Goal: Task Accomplishment & Management: Manage account settings

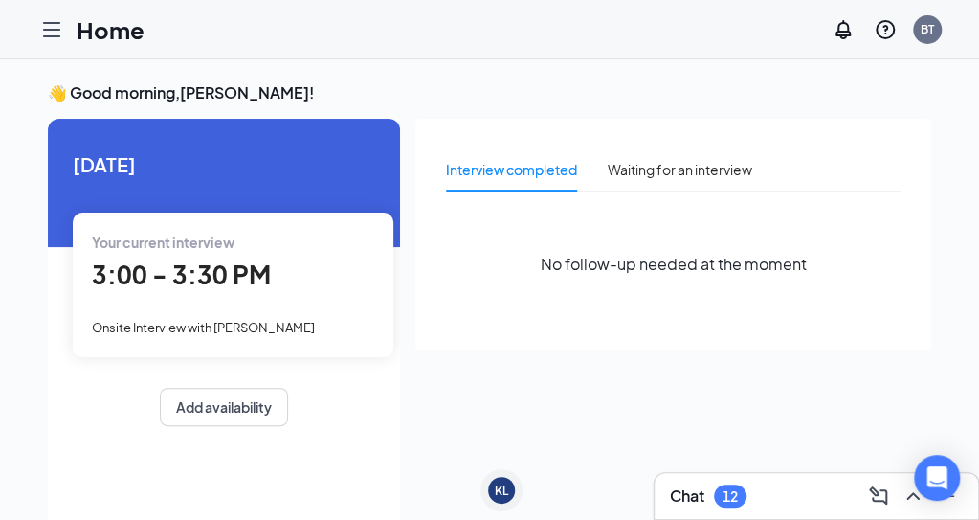
click at [0, 0] on li "Hiring Applicants Sourcing Tools Job Postings Talent Network" at bounding box center [0, 0] width 0 height 0
click at [0, 0] on link "Applicants" at bounding box center [0, 0] width 0 height 0
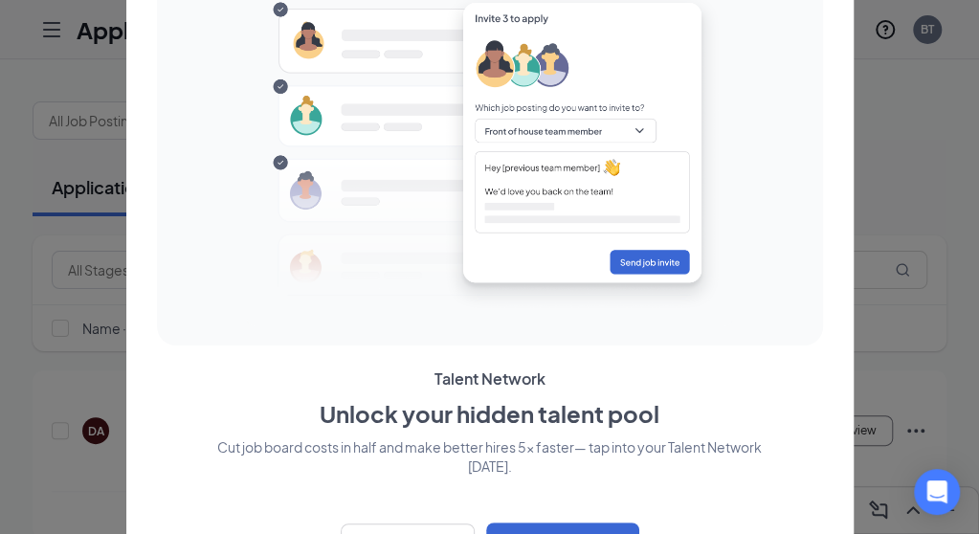
click at [897, 102] on div at bounding box center [489, 267] width 979 height 534
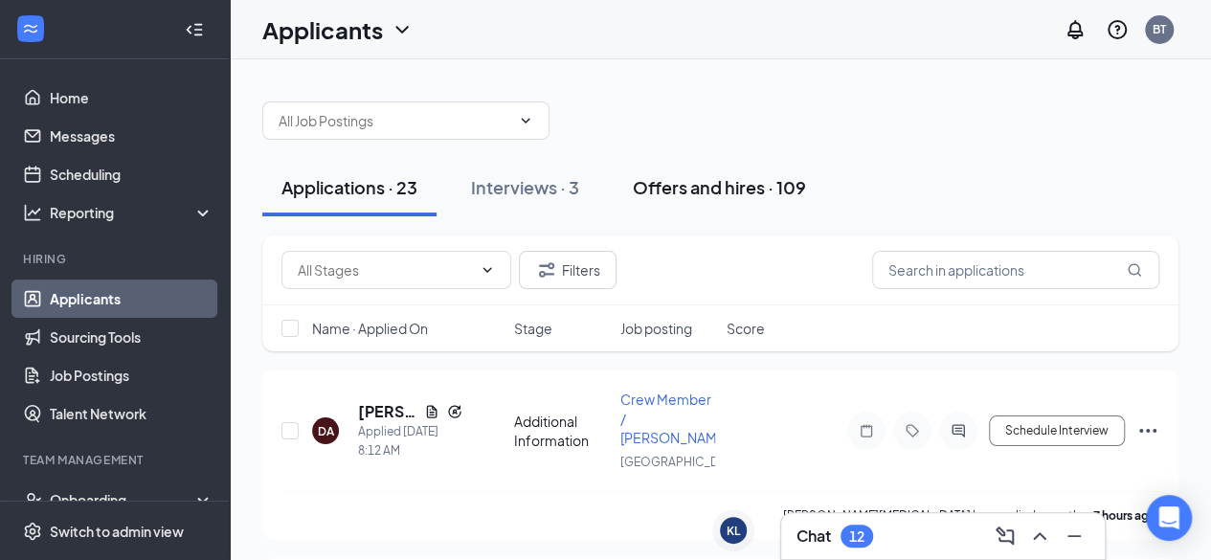
click at [737, 183] on div "Offers and hires · 109" at bounding box center [719, 187] width 173 height 24
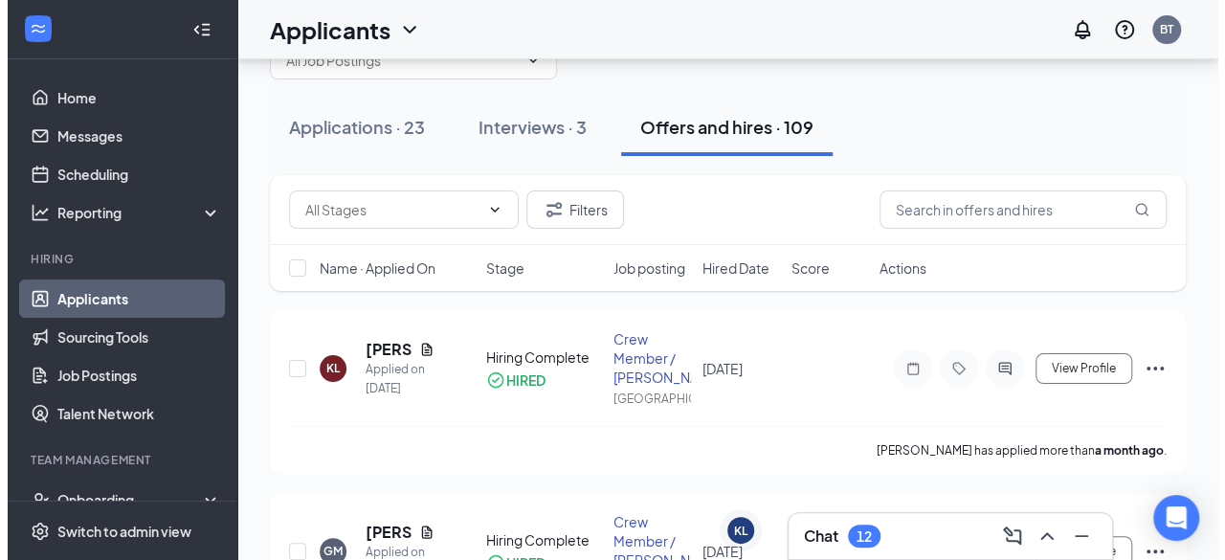
scroll to position [45, 0]
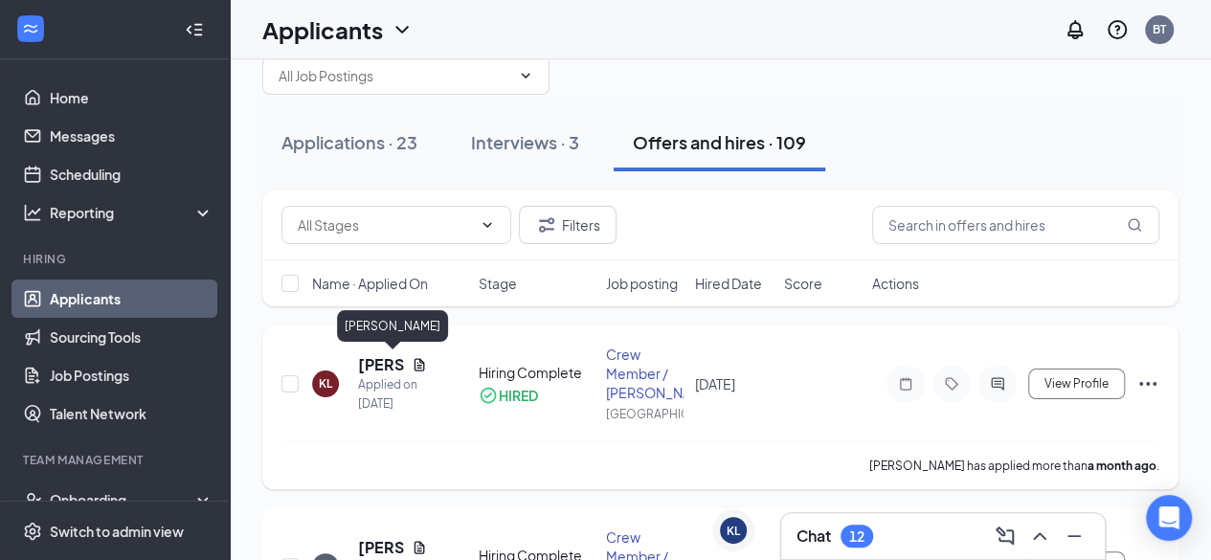
click at [380, 354] on h5 "[PERSON_NAME]" at bounding box center [381, 364] width 46 height 21
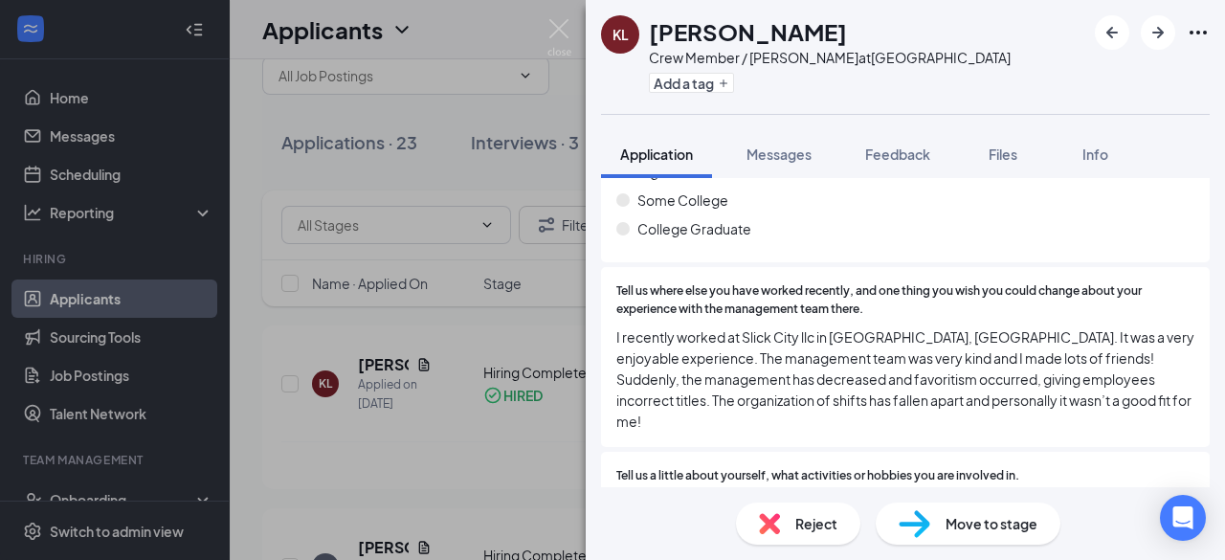
scroll to position [1333, 0]
click at [978, 501] on span "Move to stage" at bounding box center [992, 523] width 92 height 21
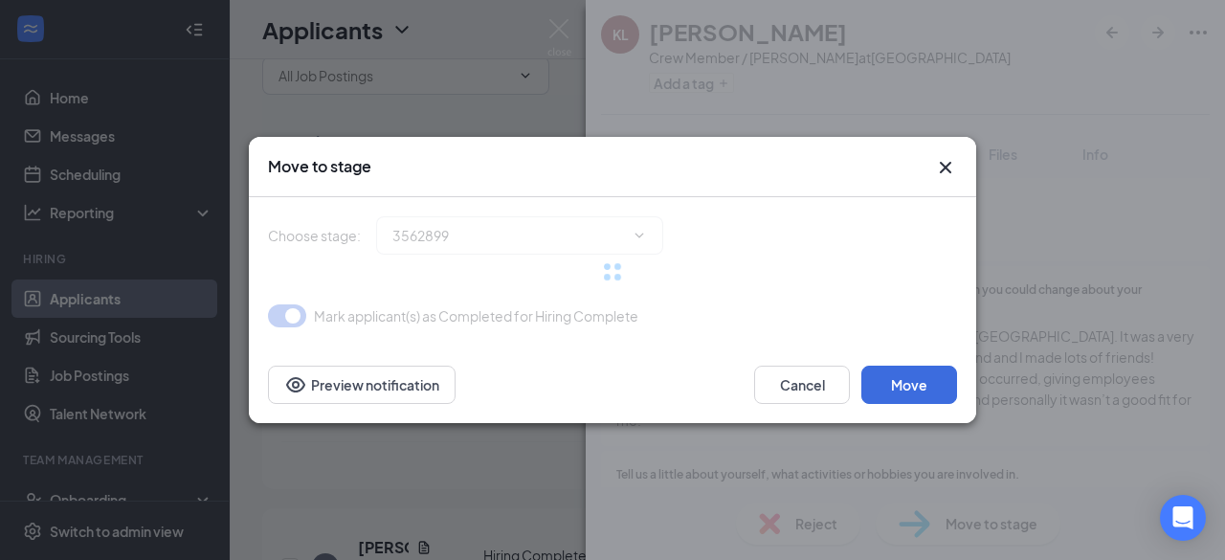
type input "Hiring Complete (current stage)"
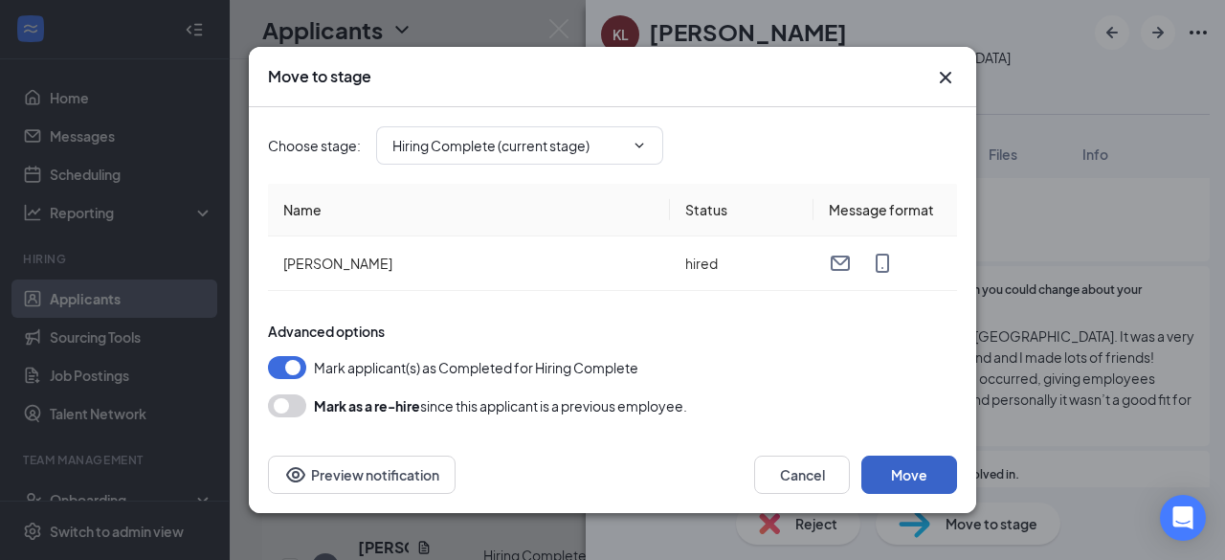
click at [907, 474] on button "Move" at bounding box center [909, 475] width 96 height 38
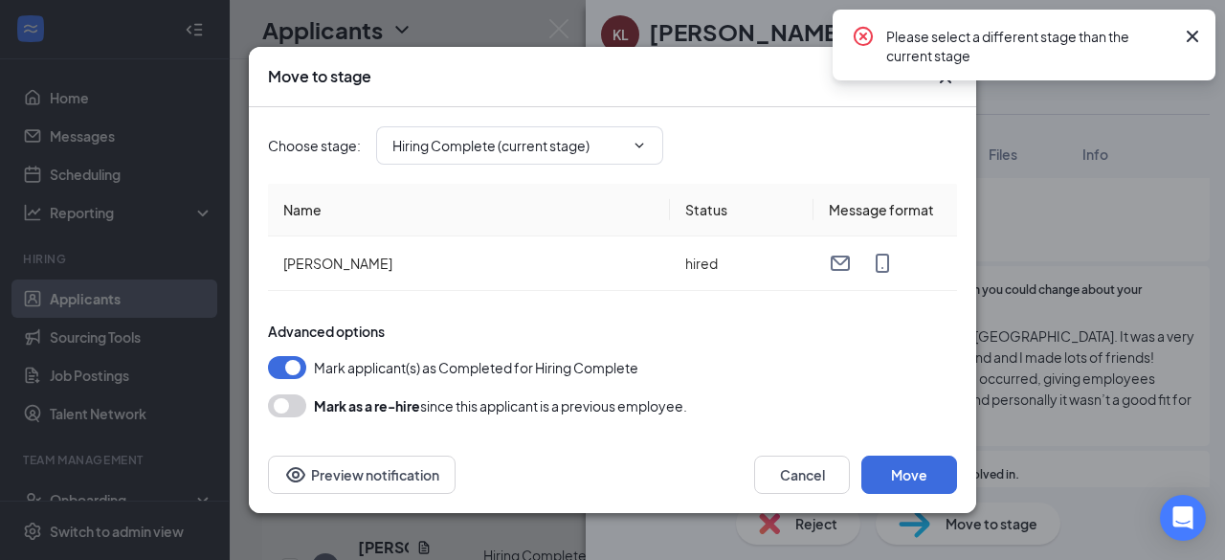
click at [993, 42] on icon "Cross" at bounding box center [1192, 36] width 23 height 23
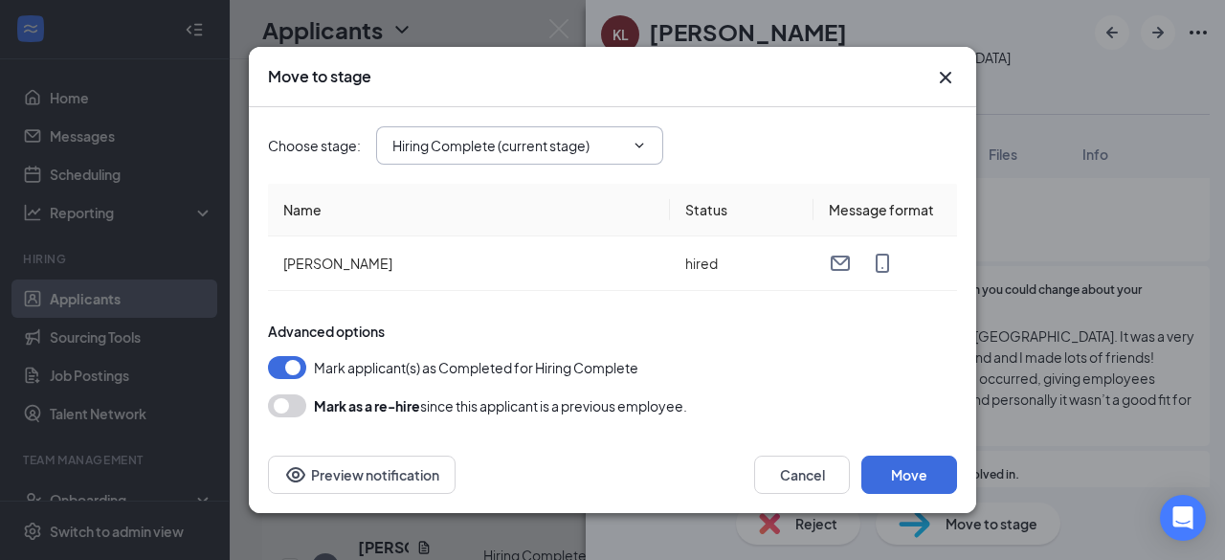
click at [431, 141] on input "Hiring Complete (current stage)" at bounding box center [508, 145] width 232 height 21
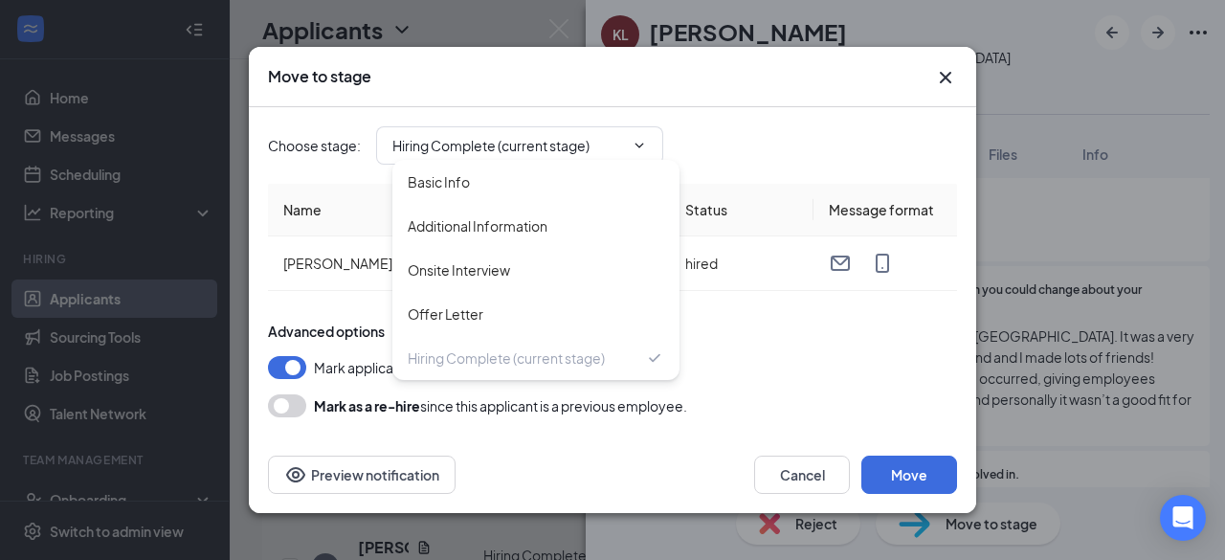
click at [860, 144] on div "Choose stage : Hiring Complete (current stage) Basic Info Additional Informatio…" at bounding box center [612, 145] width 689 height 38
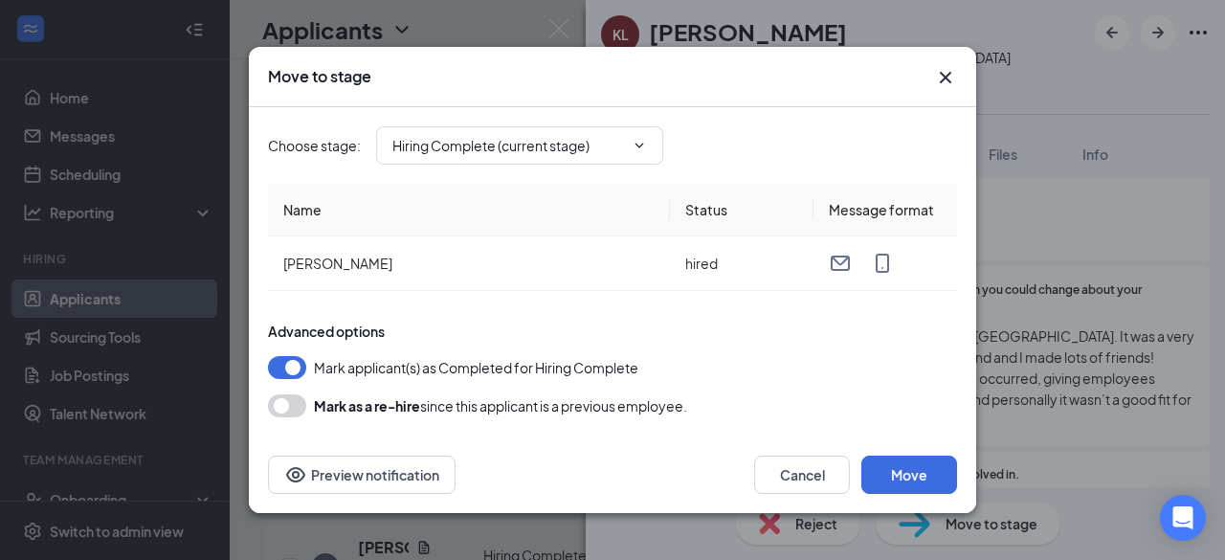
click at [948, 78] on icon "Cross" at bounding box center [945, 77] width 23 height 23
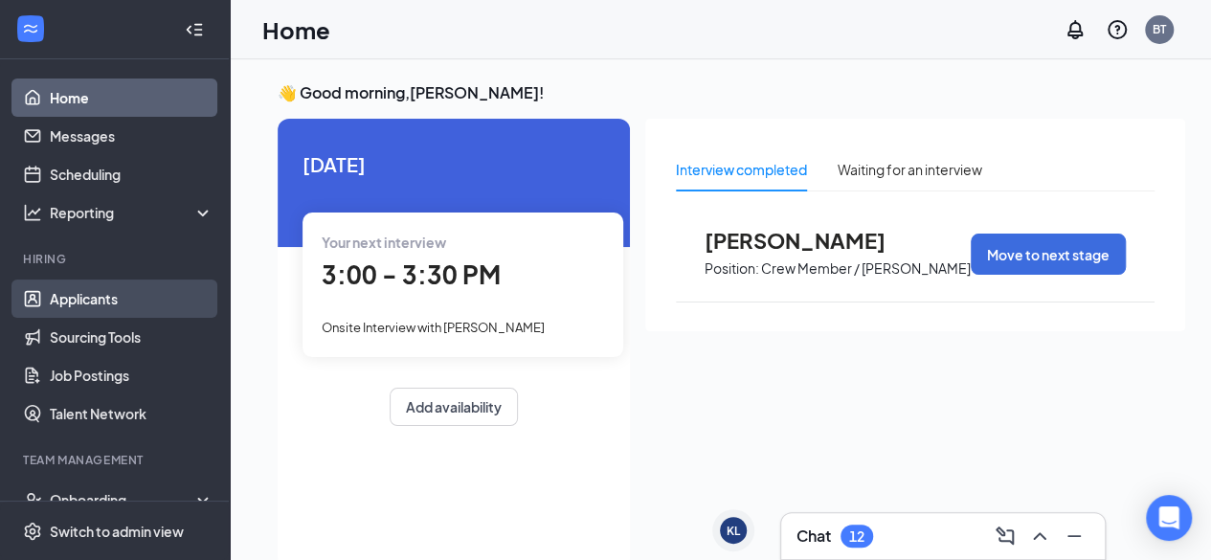
click at [119, 290] on link "Applicants" at bounding box center [132, 299] width 164 height 38
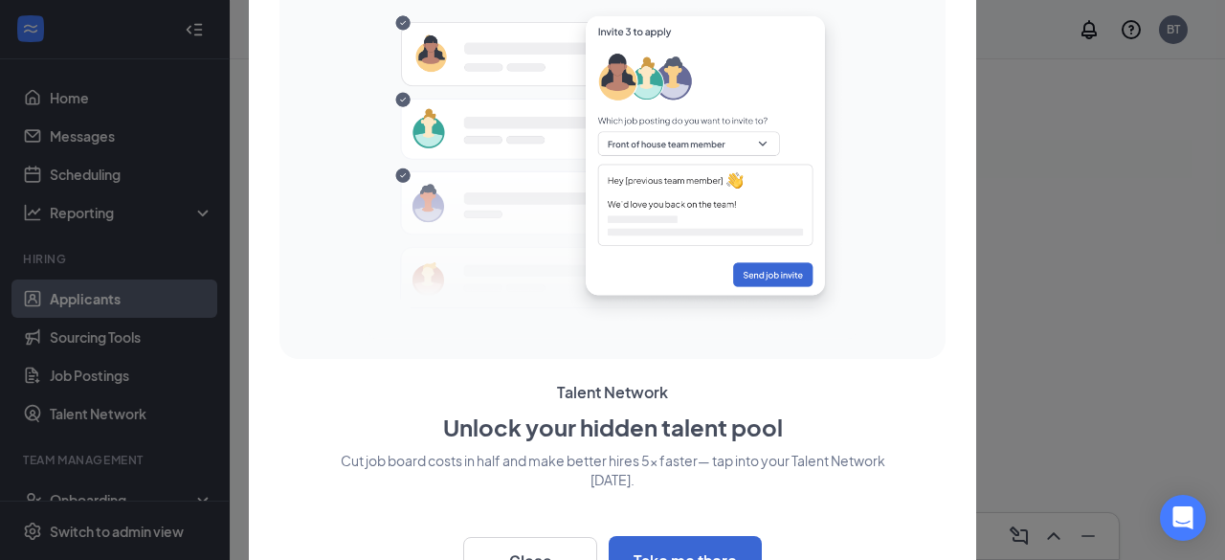
click at [1224, 232] on div at bounding box center [612, 280] width 1225 height 560
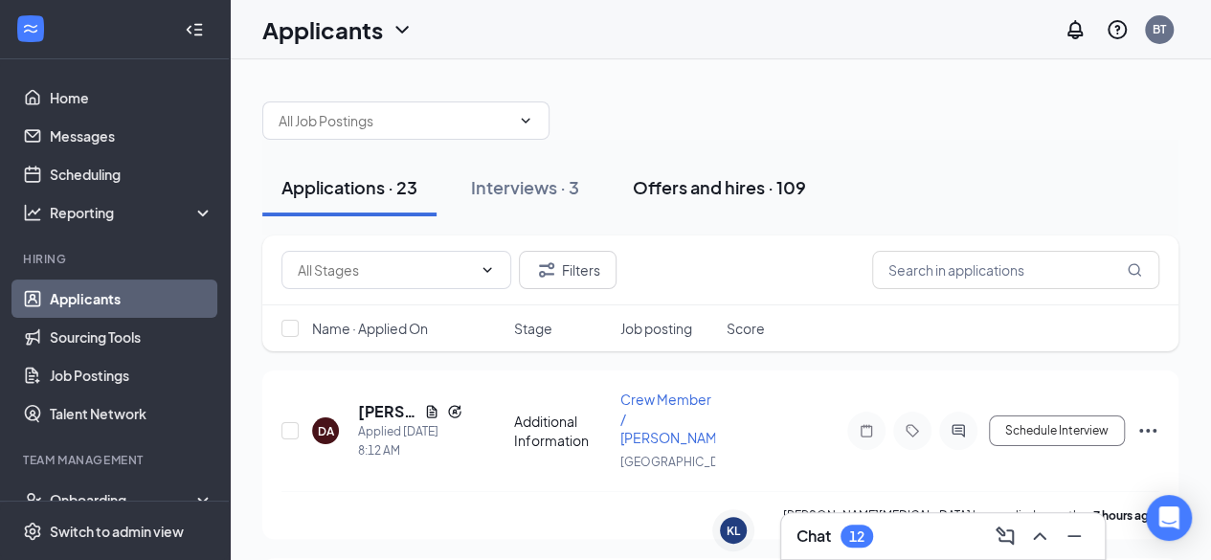
click at [682, 191] on div "Offers and hires · 109" at bounding box center [719, 187] width 173 height 24
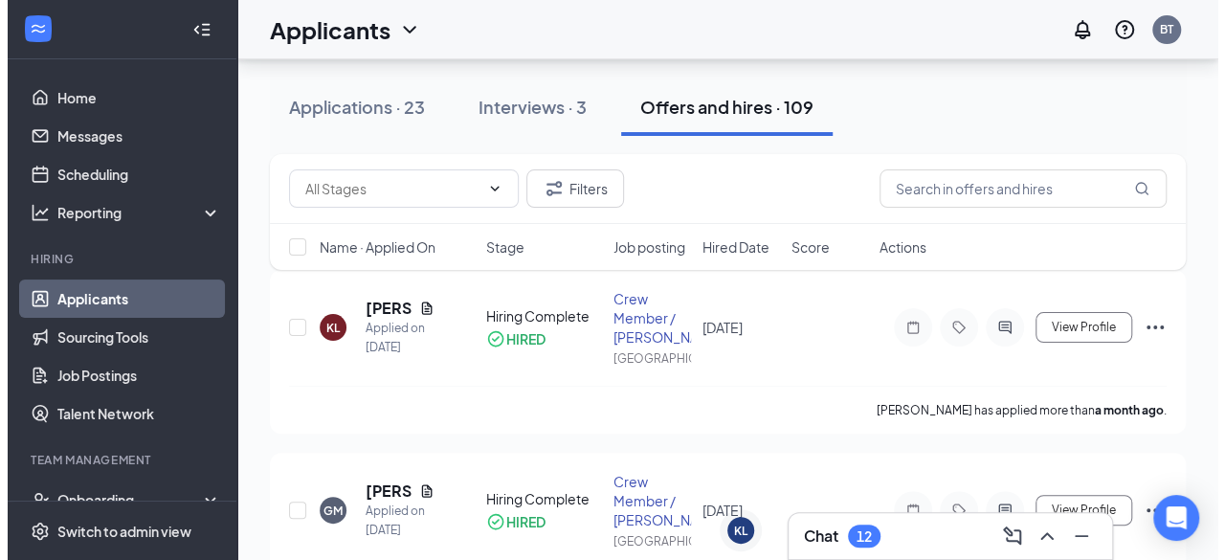
scroll to position [102, 0]
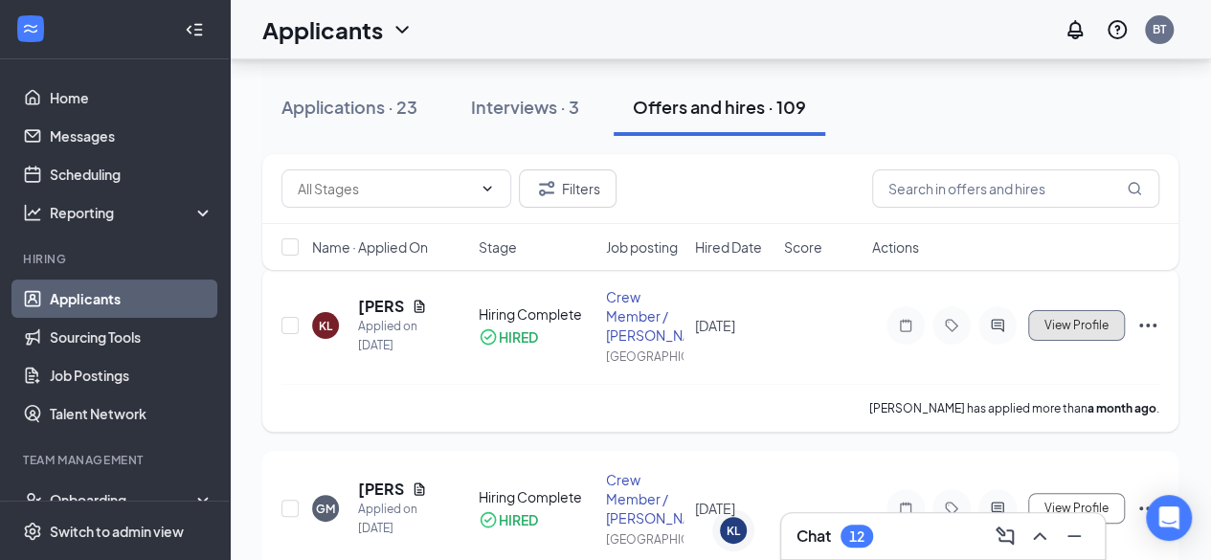
click at [1089, 326] on span "View Profile" at bounding box center [1076, 325] width 64 height 13
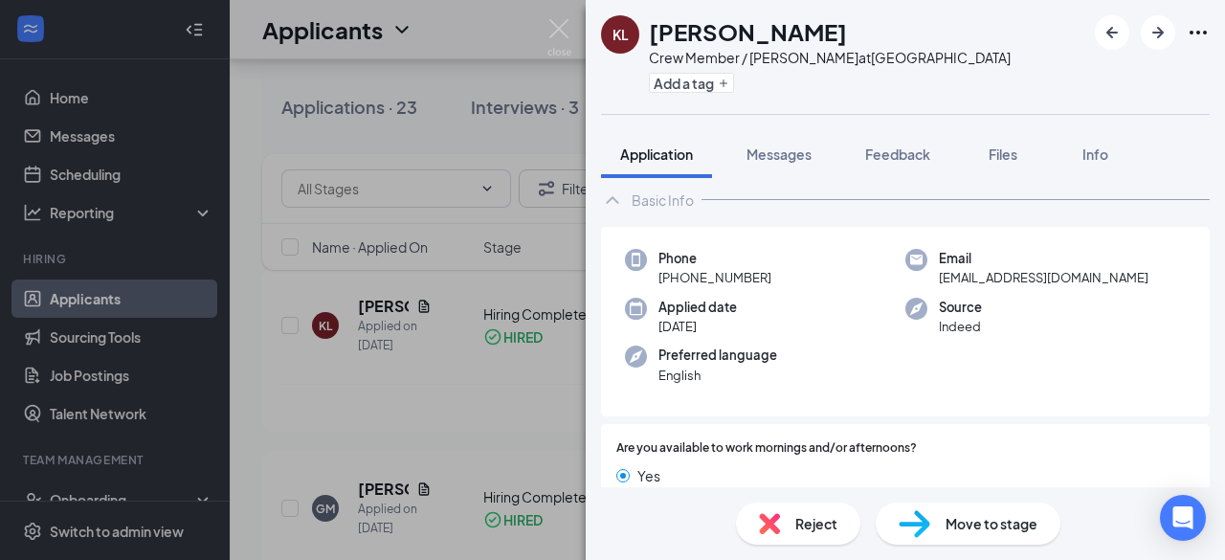
scroll to position [41, 0]
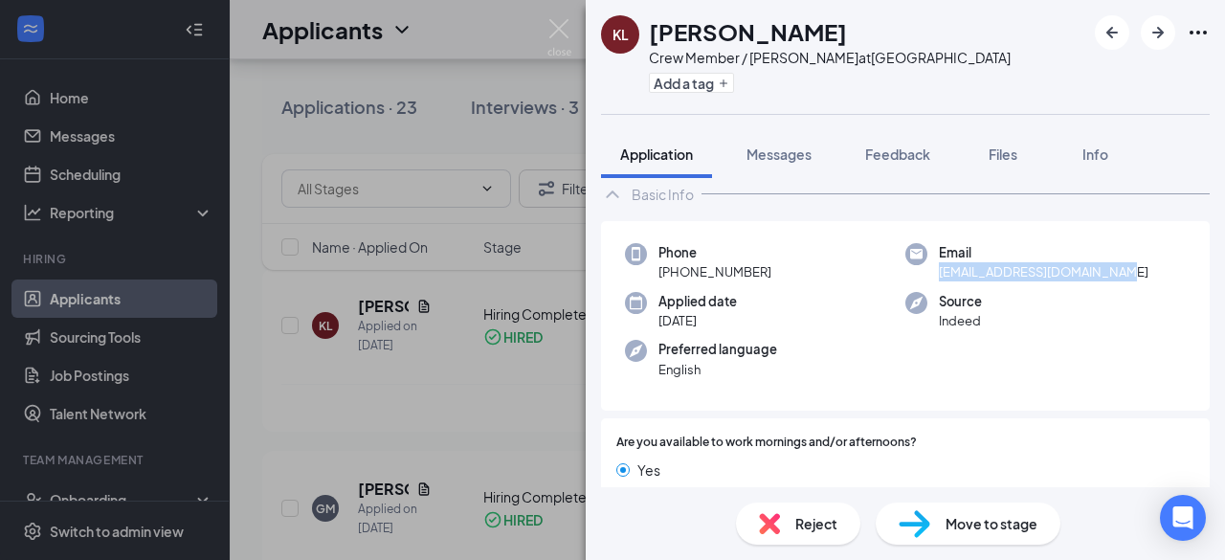
drag, startPoint x: 929, startPoint y: 273, endPoint x: 1141, endPoint y: 270, distance: 211.6
click at [1141, 270] on div "Email [EMAIL_ADDRESS][DOMAIN_NAME]" at bounding box center [1046, 262] width 280 height 39
copy span "[EMAIL_ADDRESS][DOMAIN_NAME]"
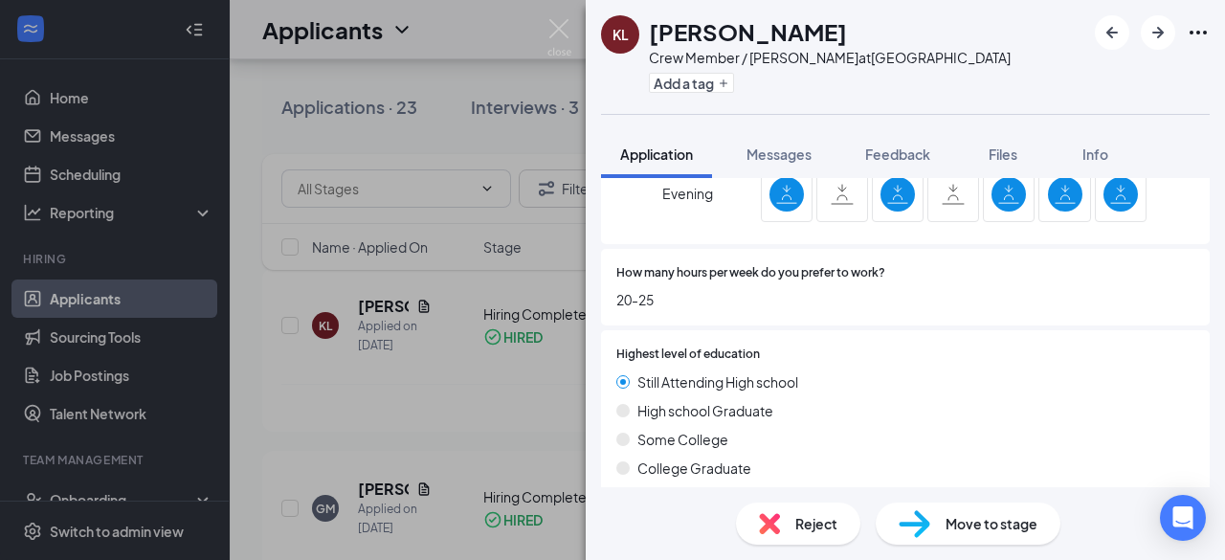
scroll to position [1577, 0]
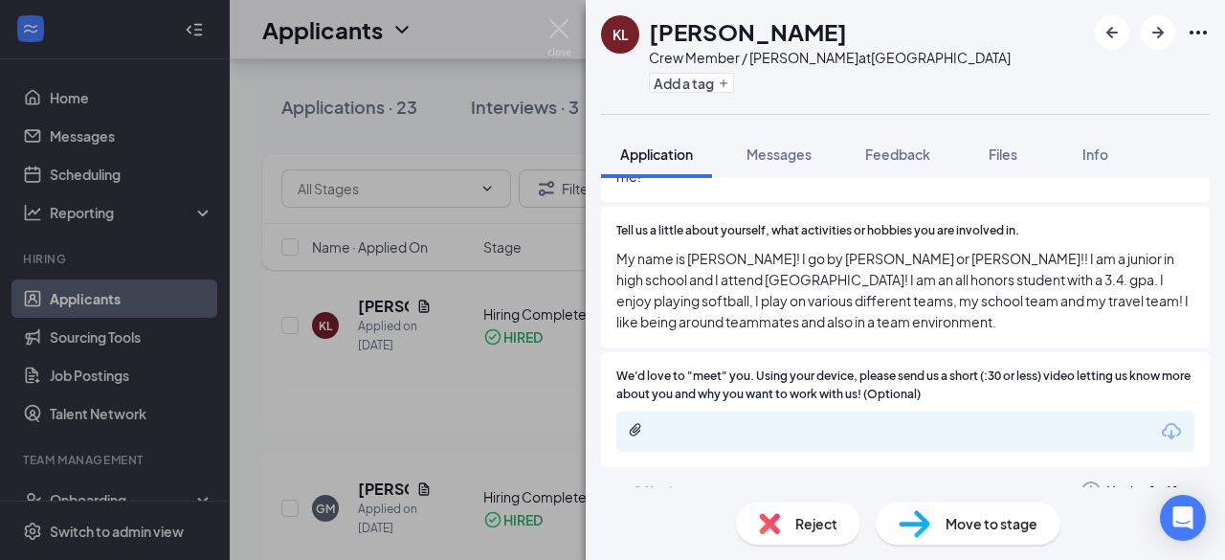
click at [611, 480] on icon "ChevronDown" at bounding box center [612, 491] width 23 height 23
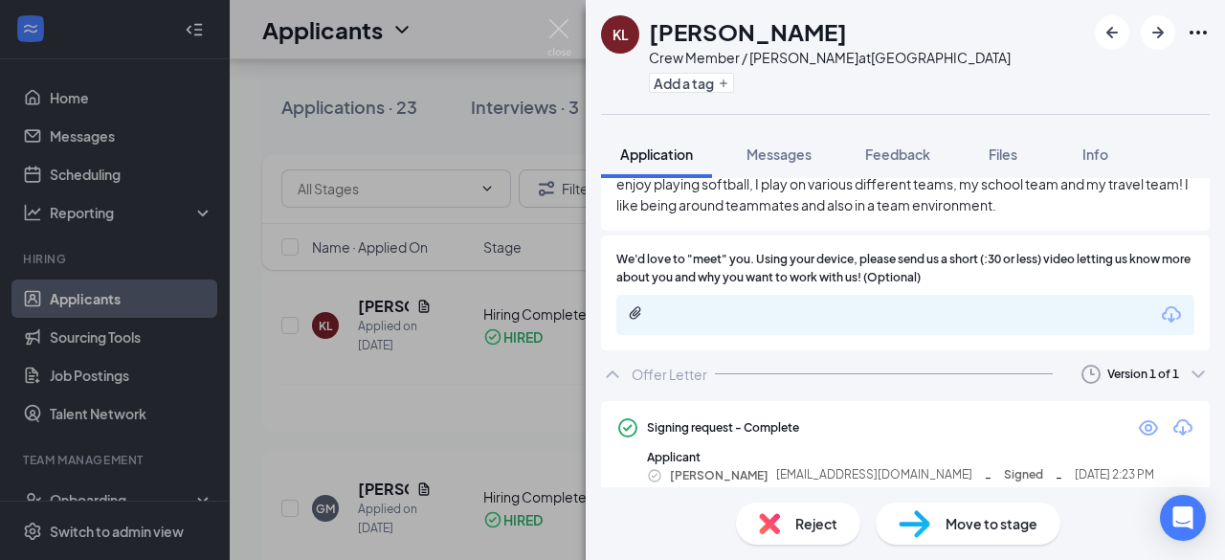
click at [609, 363] on icon "ChevronUp" at bounding box center [612, 374] width 23 height 23
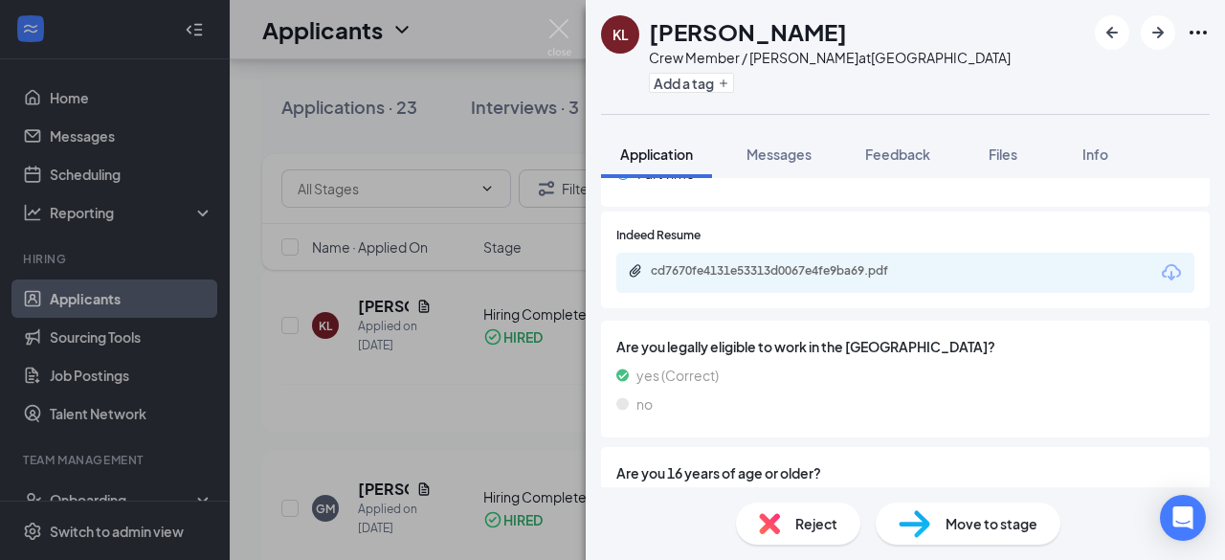
scroll to position [0, 0]
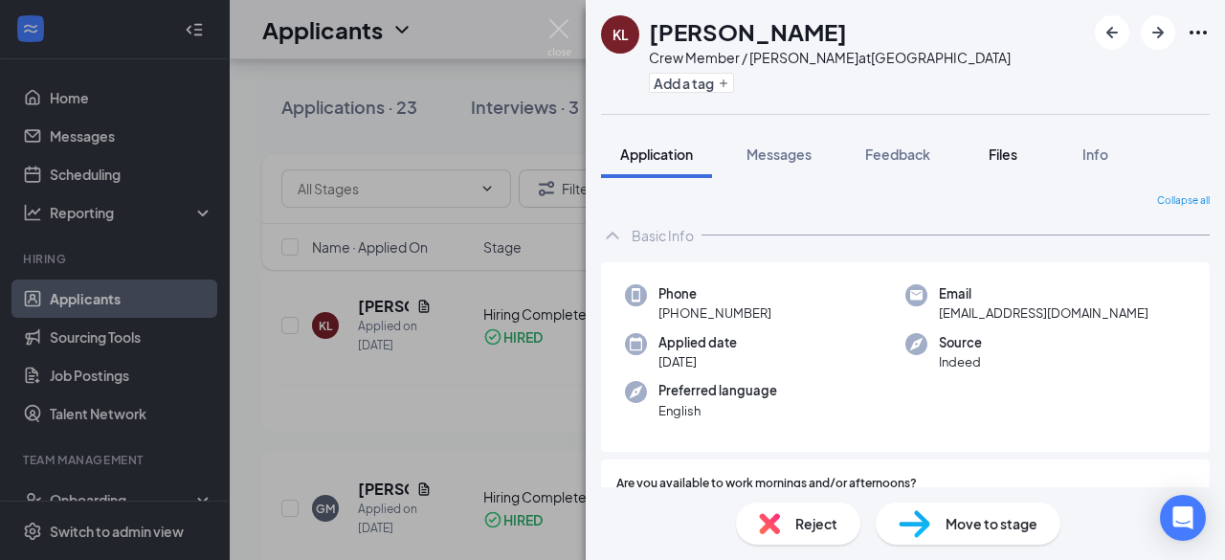
click at [1017, 156] on span "Files" at bounding box center [1003, 153] width 29 height 17
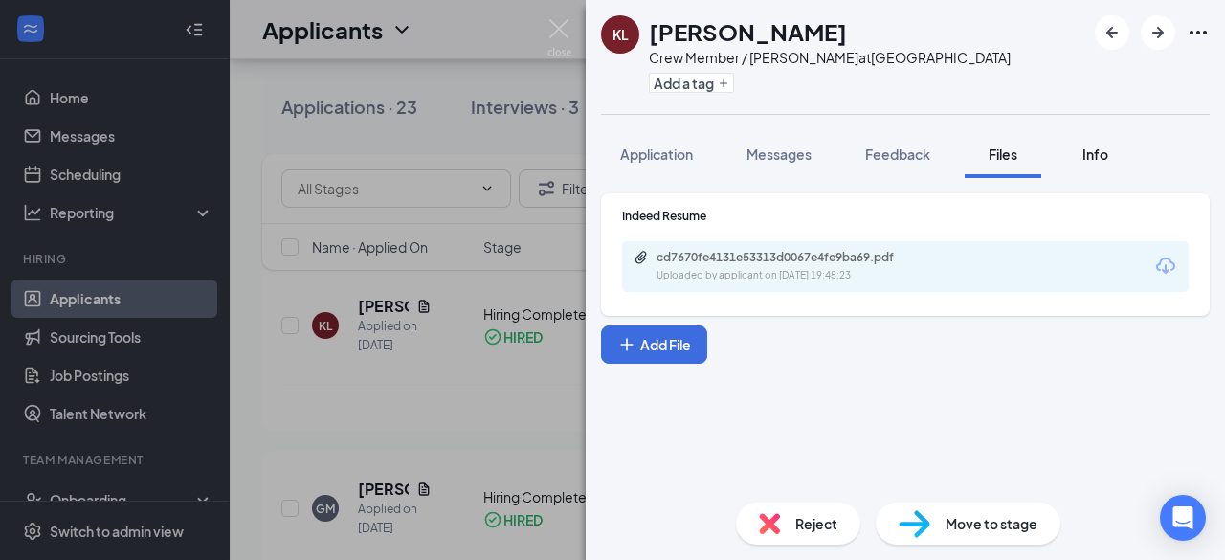
click at [1108, 148] on span "Info" at bounding box center [1096, 153] width 26 height 17
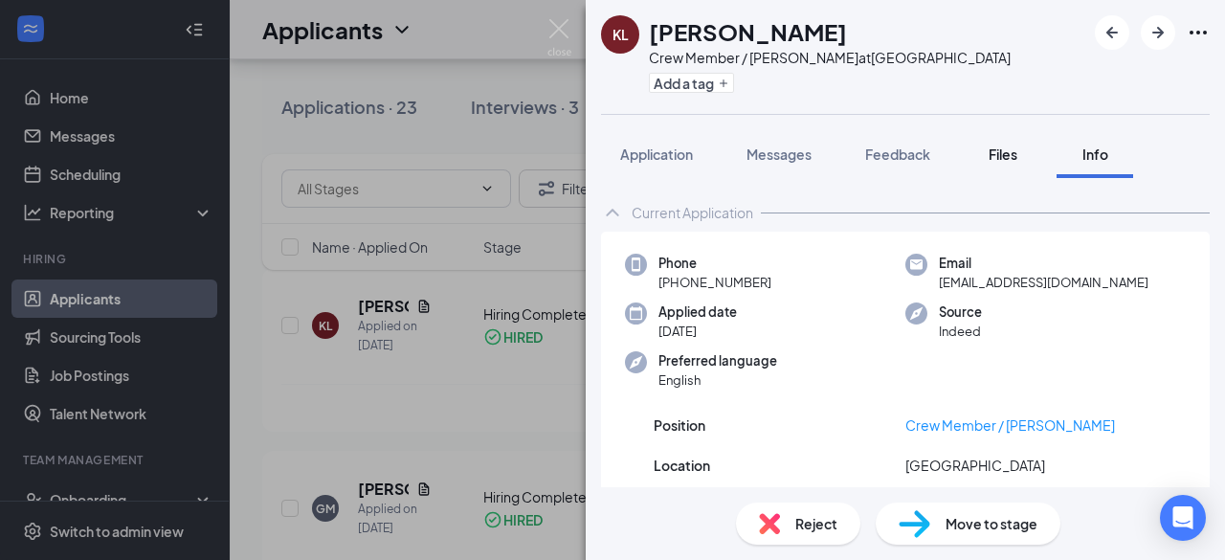
click at [1018, 145] on span "Files" at bounding box center [1003, 153] width 29 height 17
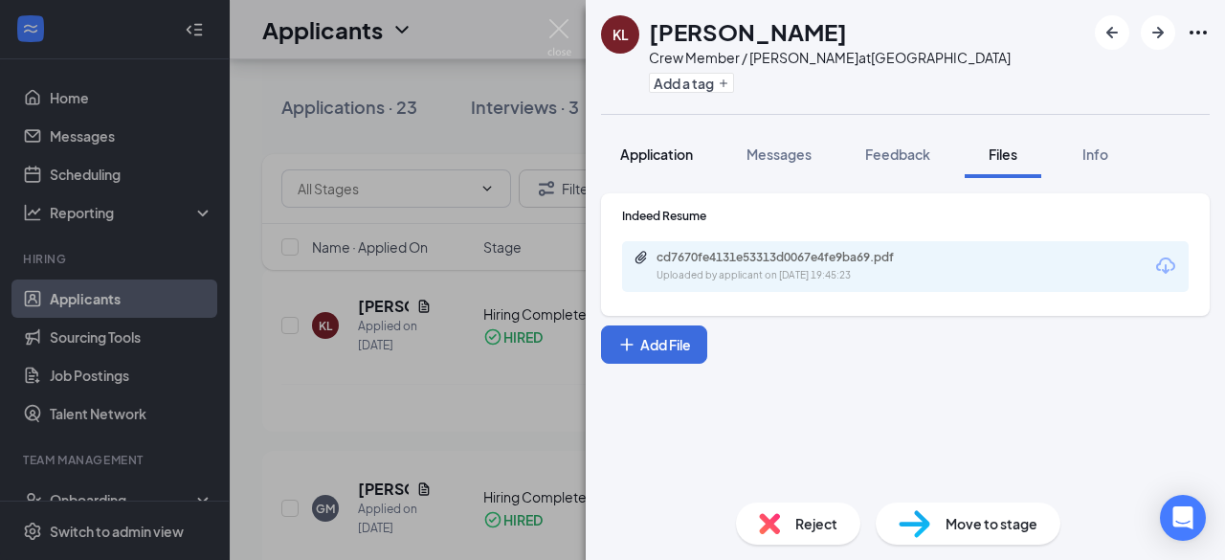
click at [674, 146] on span "Application" at bounding box center [656, 153] width 73 height 17
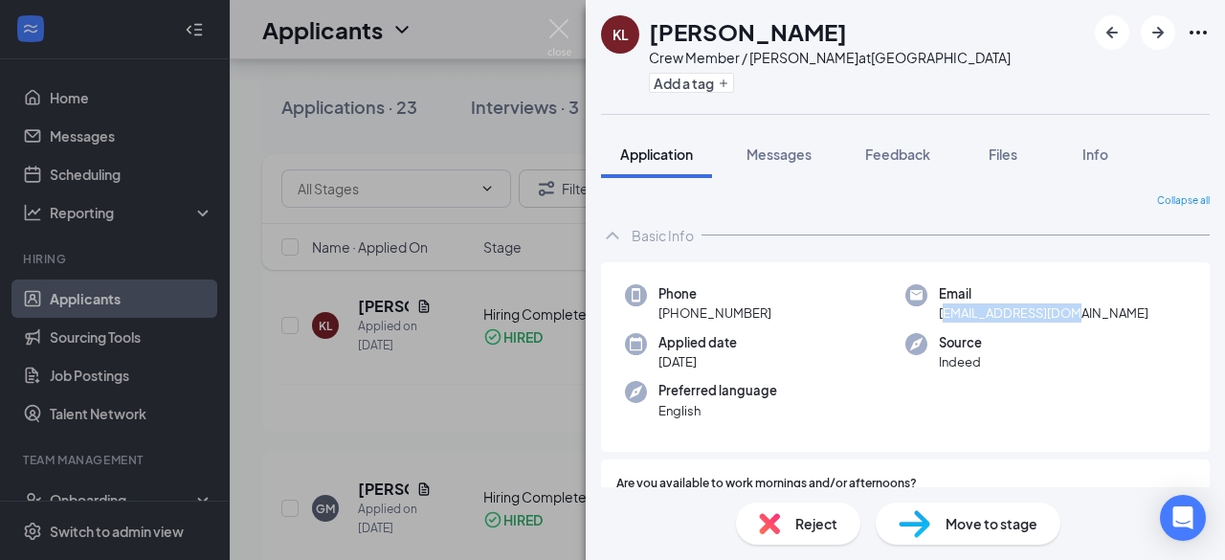
drag, startPoint x: 937, startPoint y: 311, endPoint x: 1074, endPoint y: 308, distance: 136.9
click at [1074, 308] on span "[EMAIL_ADDRESS][DOMAIN_NAME]" at bounding box center [1044, 312] width 210 height 19
drag, startPoint x: 1120, startPoint y: 308, endPoint x: 933, endPoint y: 308, distance: 186.7
click at [933, 308] on div "Email [EMAIL_ADDRESS][DOMAIN_NAME]" at bounding box center [1046, 303] width 280 height 39
copy span "[EMAIL_ADDRESS][DOMAIN_NAME]"
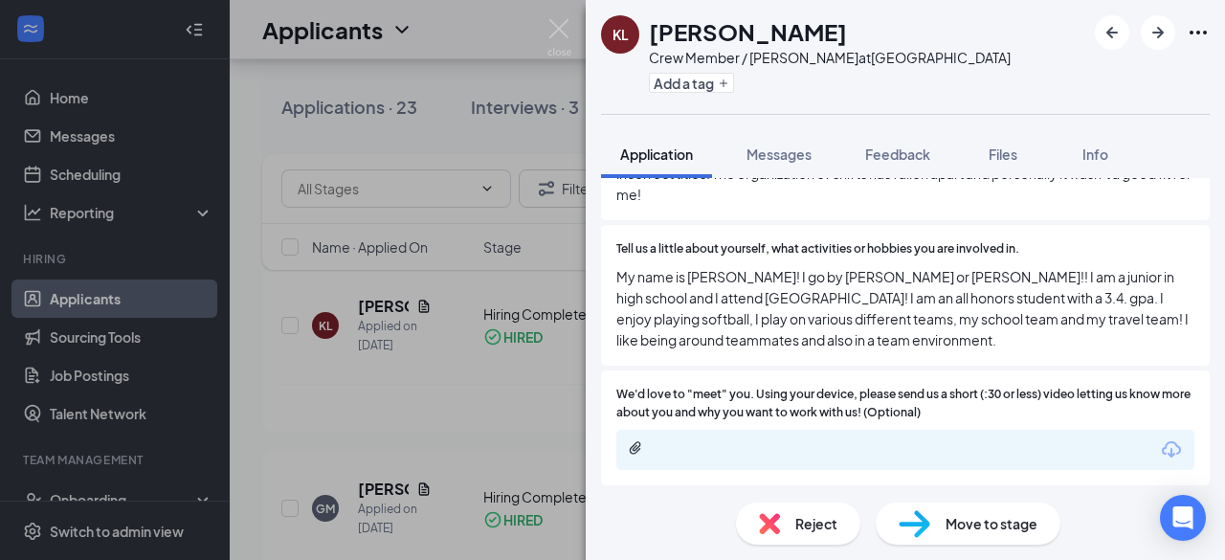
scroll to position [1577, 0]
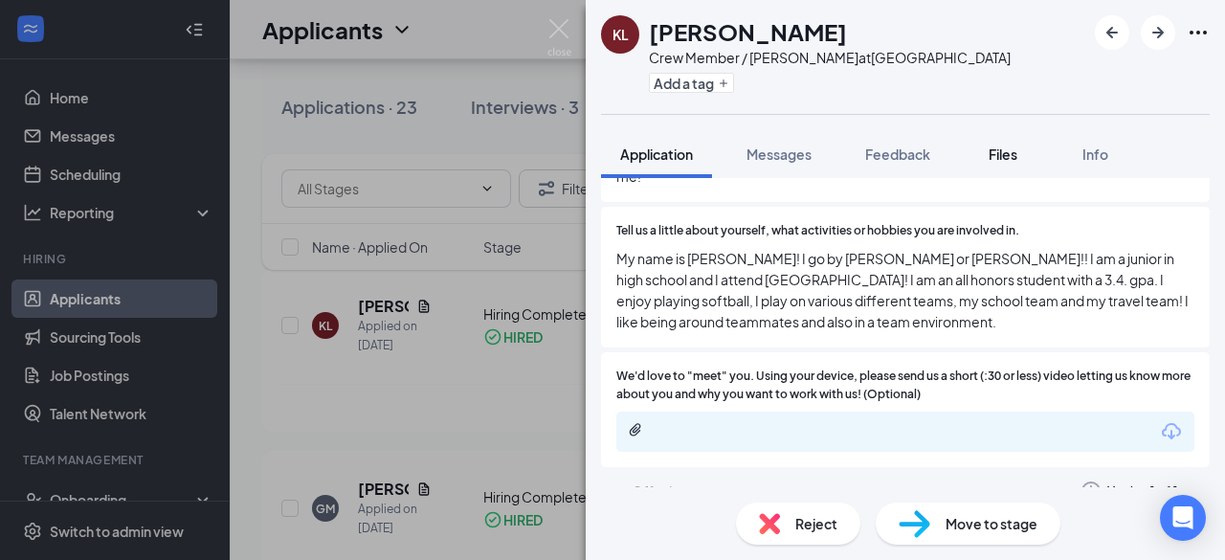
click at [1001, 151] on span "Files" at bounding box center [1003, 153] width 29 height 17
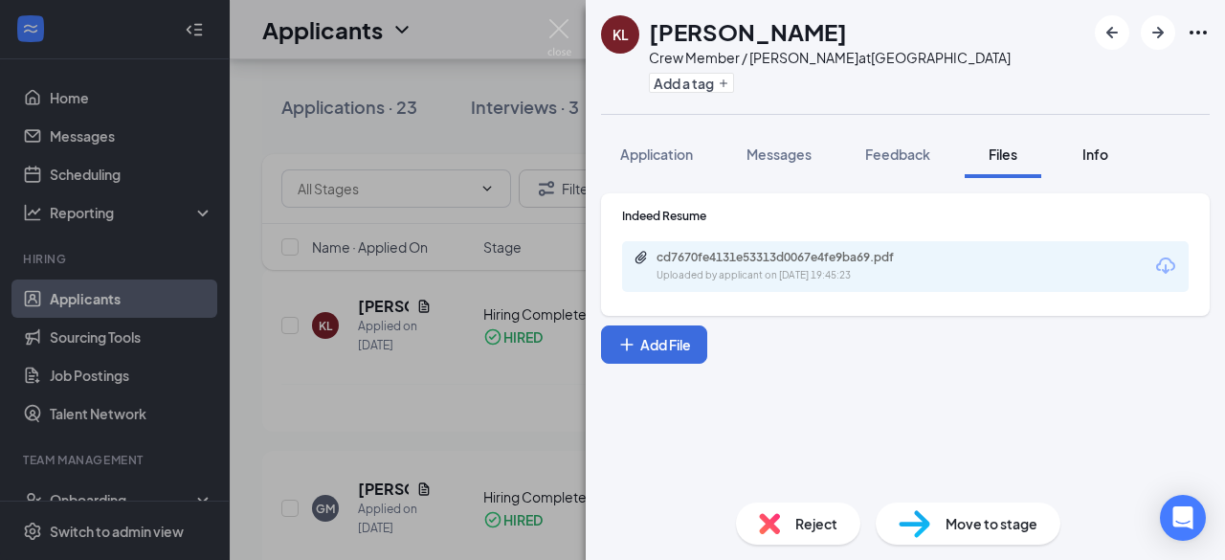
click at [1102, 160] on span "Info" at bounding box center [1096, 153] width 26 height 17
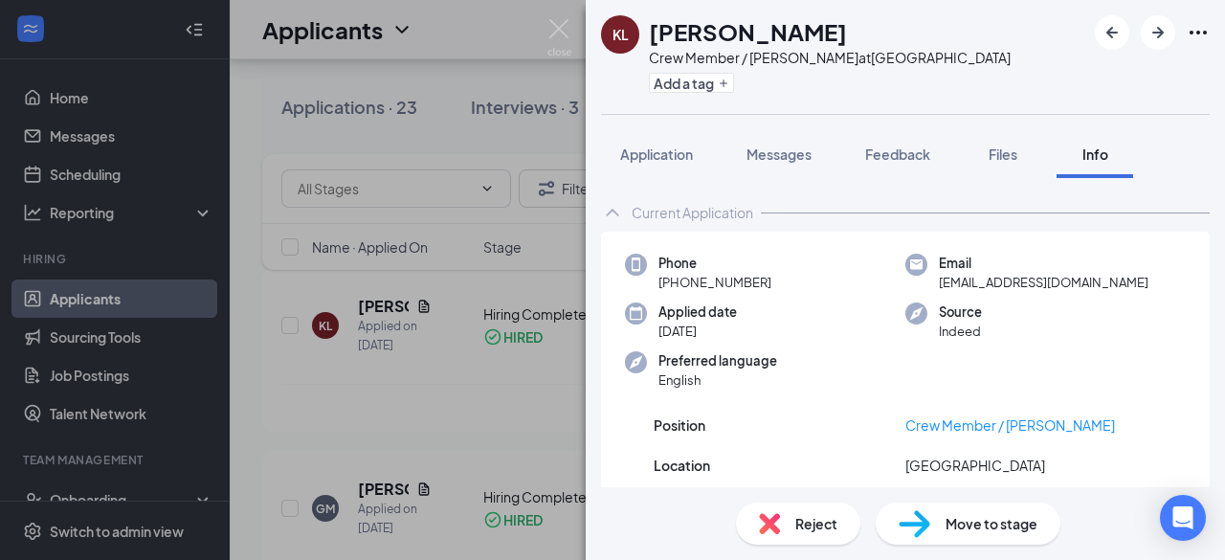
click at [539, 419] on div "KL [PERSON_NAME] Crew Member / [PERSON_NAME] at [GEOGRAPHIC_DATA] Add a tag App…" at bounding box center [612, 280] width 1225 height 560
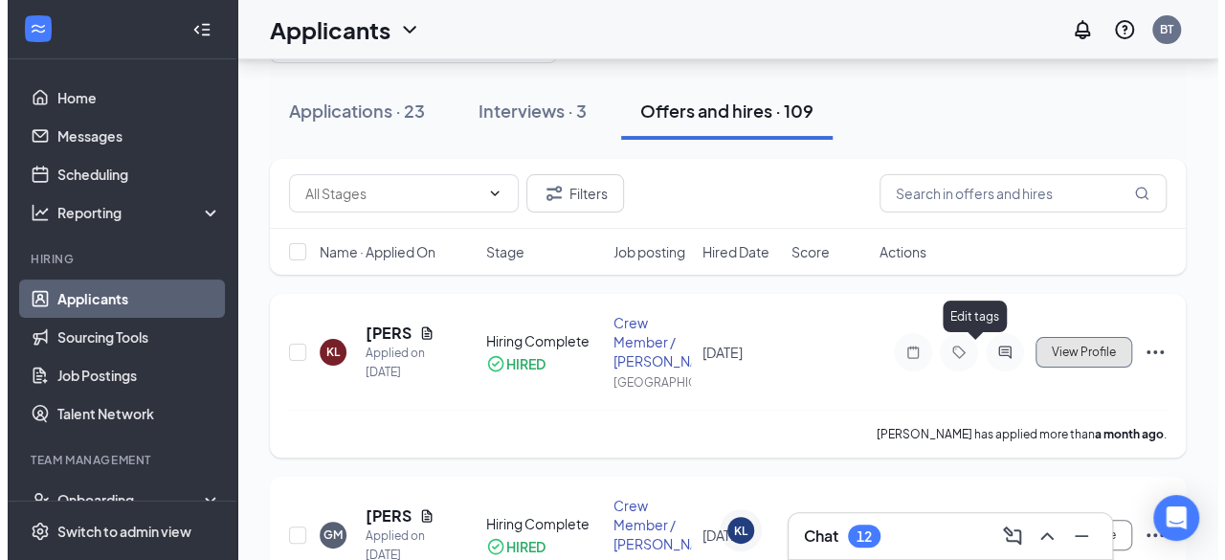
scroll to position [76, 0]
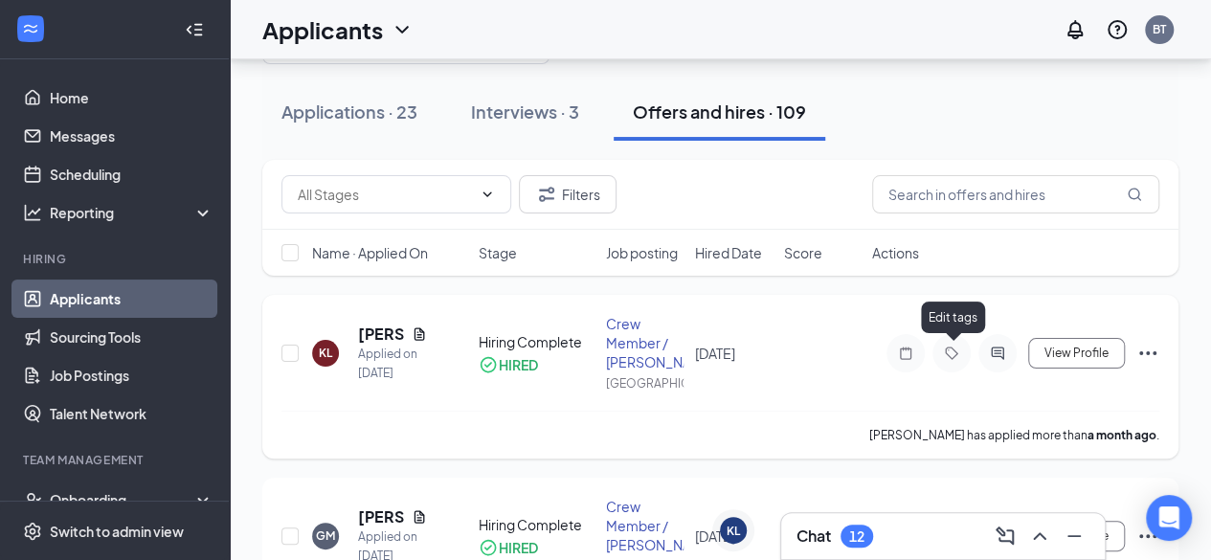
click at [947, 352] on icon "Tag" at bounding box center [951, 353] width 23 height 15
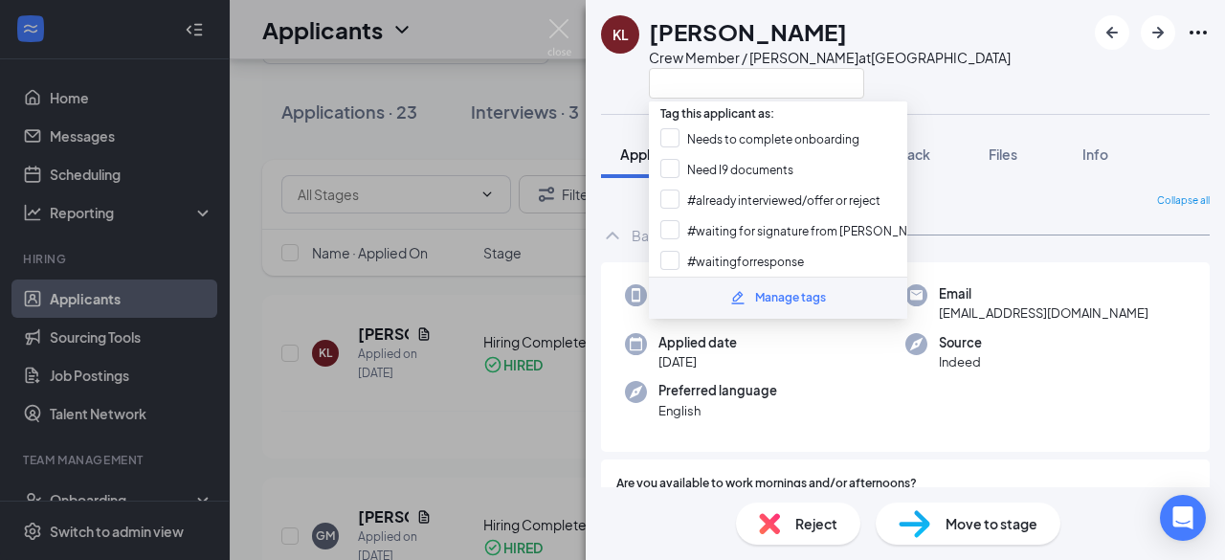
click at [1069, 204] on div "Collapse all" at bounding box center [905, 200] width 609 height 15
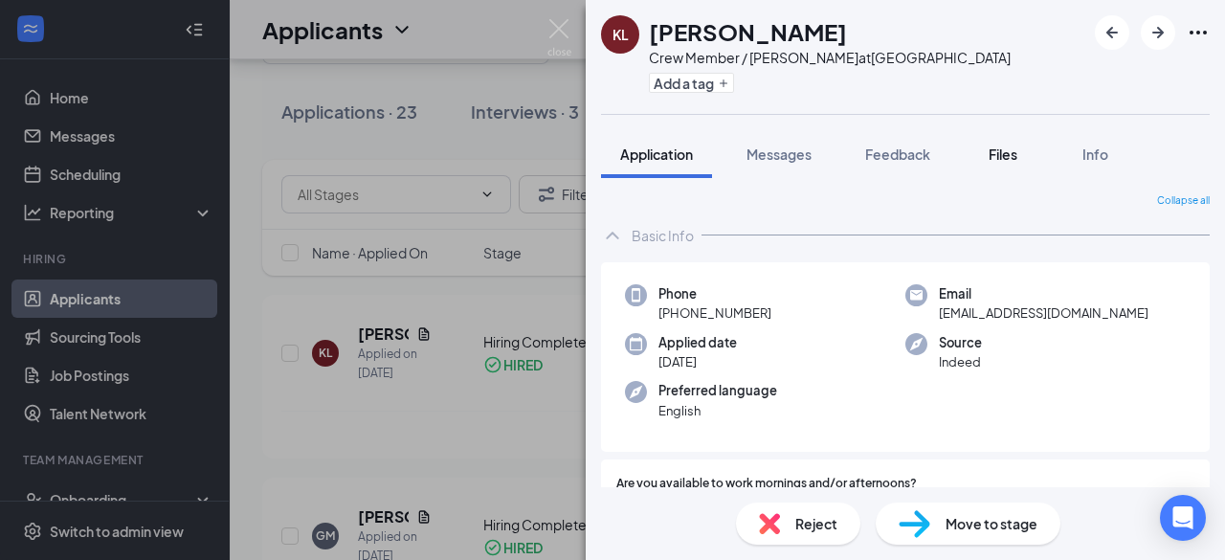
click at [1011, 156] on span "Files" at bounding box center [1003, 153] width 29 height 17
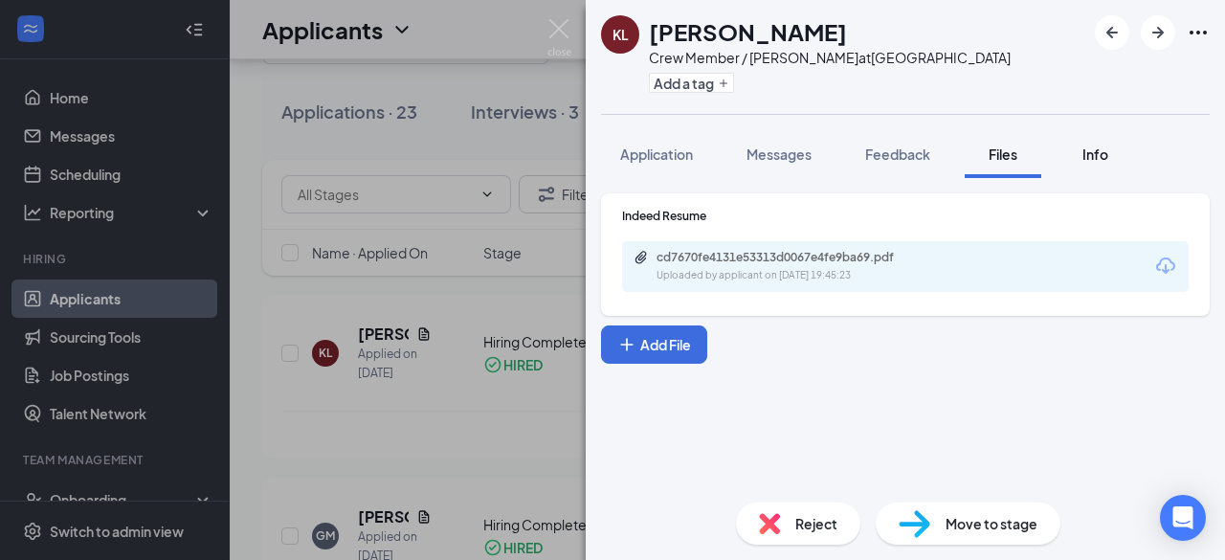
click at [1097, 154] on span "Info" at bounding box center [1096, 153] width 26 height 17
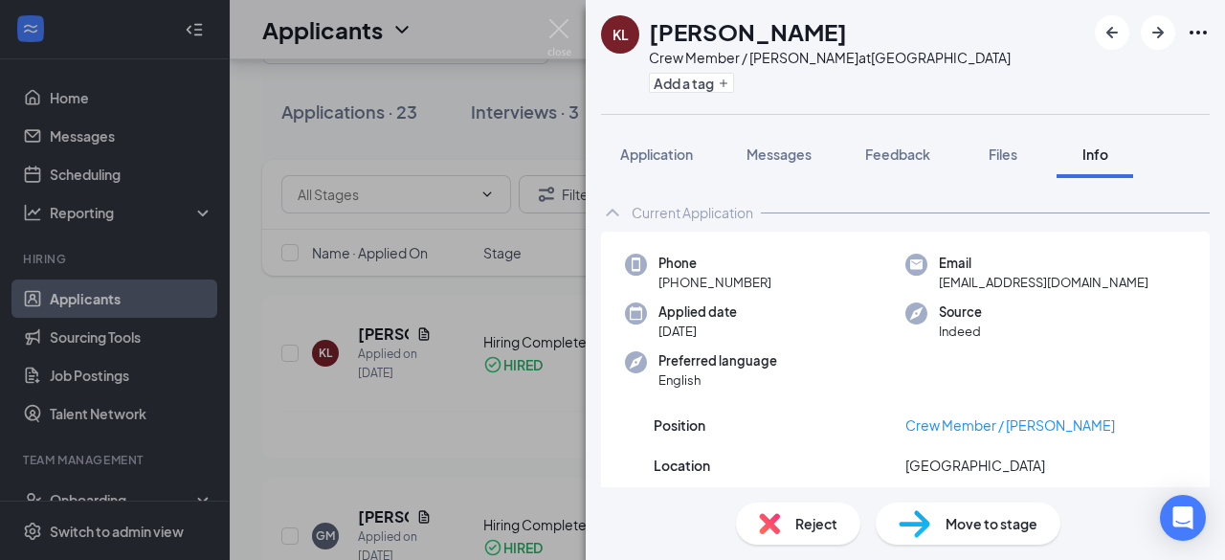
click at [369, 293] on div "KL [PERSON_NAME] Crew Member / [PERSON_NAME] at [GEOGRAPHIC_DATA] Add a tag App…" at bounding box center [612, 280] width 1225 height 560
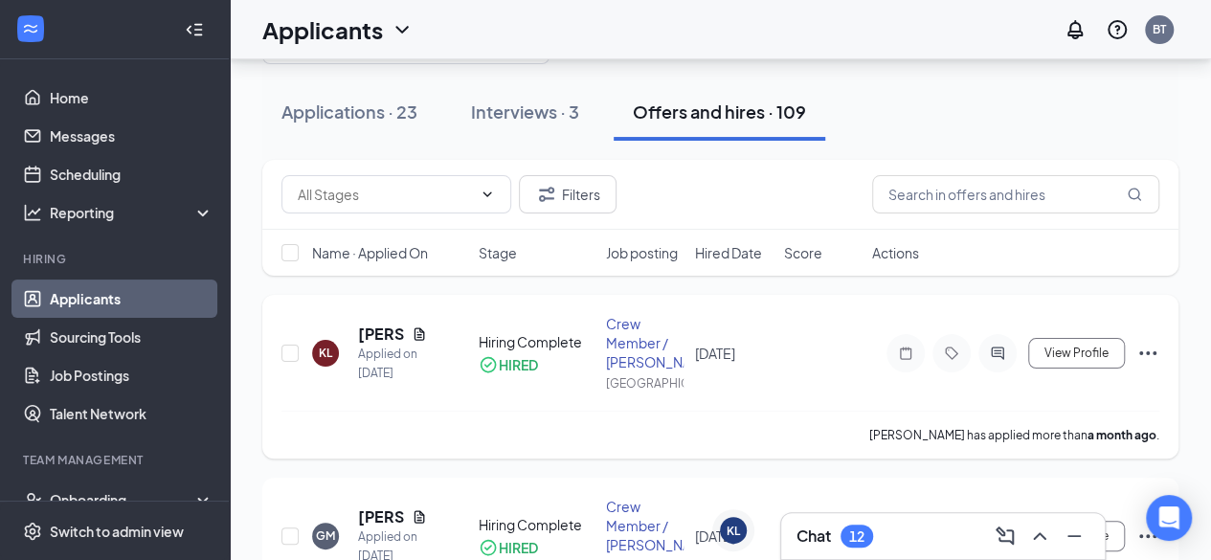
click at [1148, 347] on icon "Ellipses" at bounding box center [1147, 353] width 23 height 23
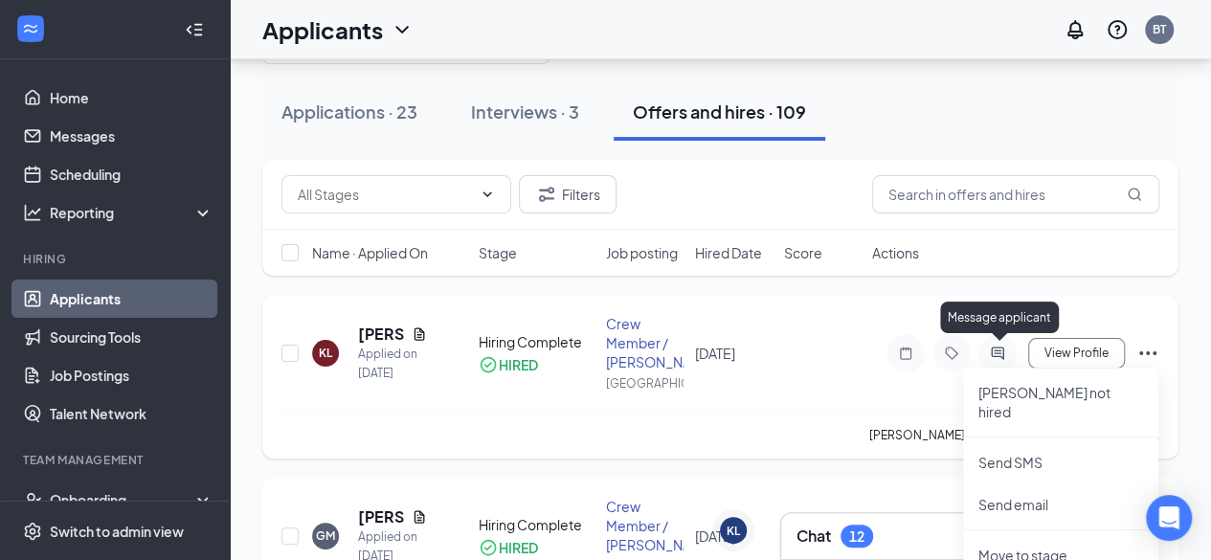
click at [1001, 347] on icon "ActiveChat" at bounding box center [997, 353] width 12 height 12
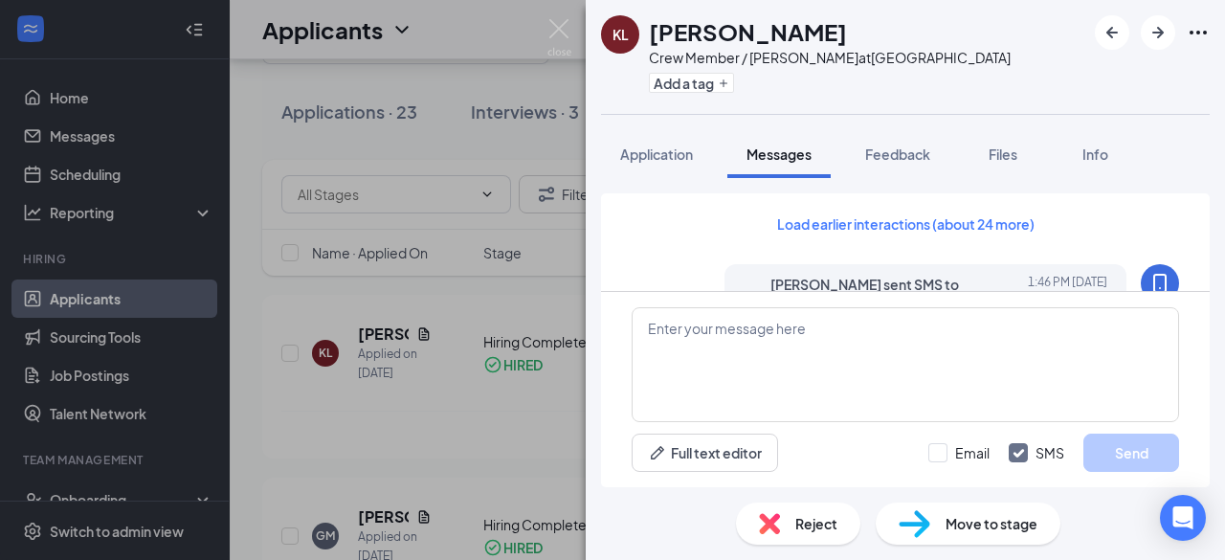
click at [283, 326] on div "KL [PERSON_NAME] Crew Member / [PERSON_NAME] at [GEOGRAPHIC_DATA] Add a tag App…" at bounding box center [612, 280] width 1225 height 560
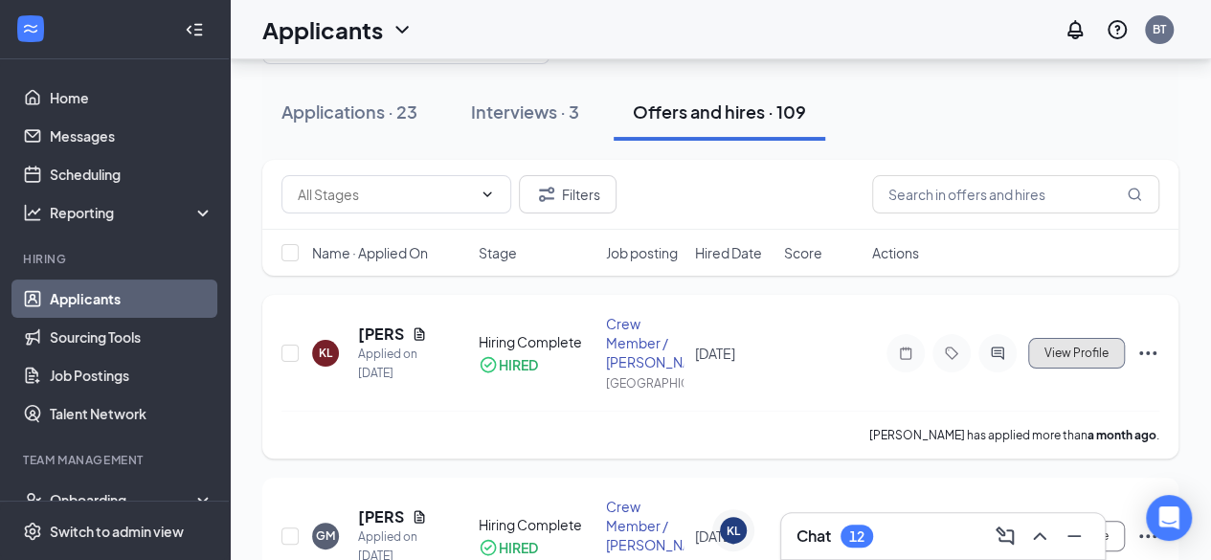
click at [1097, 357] on span "View Profile" at bounding box center [1076, 353] width 64 height 13
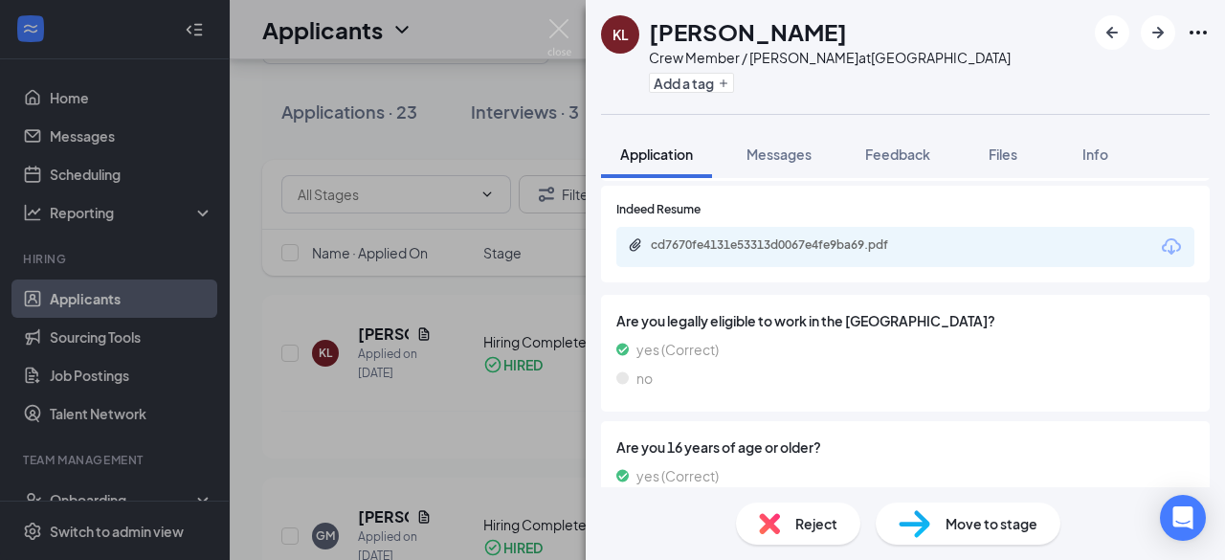
scroll to position [513, 0]
click at [1004, 141] on button "Files" at bounding box center [1003, 154] width 77 height 48
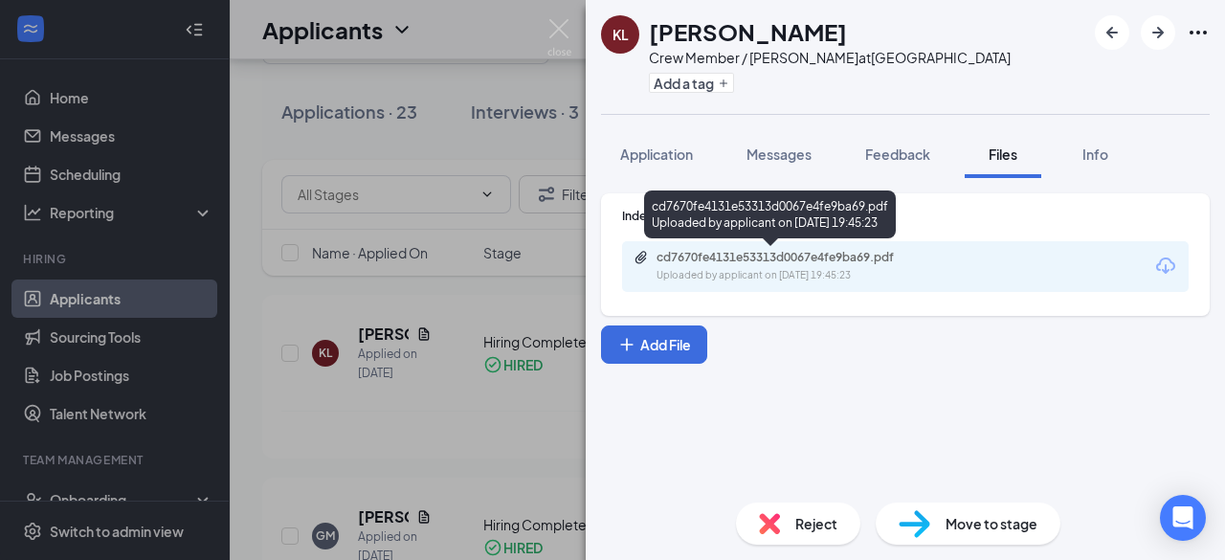
click at [827, 265] on div "cd7670fe4131e53313d0067e4fe9ba69.pdf Uploaded by applicant on [DATE] 19:45:23" at bounding box center [789, 267] width 310 height 34
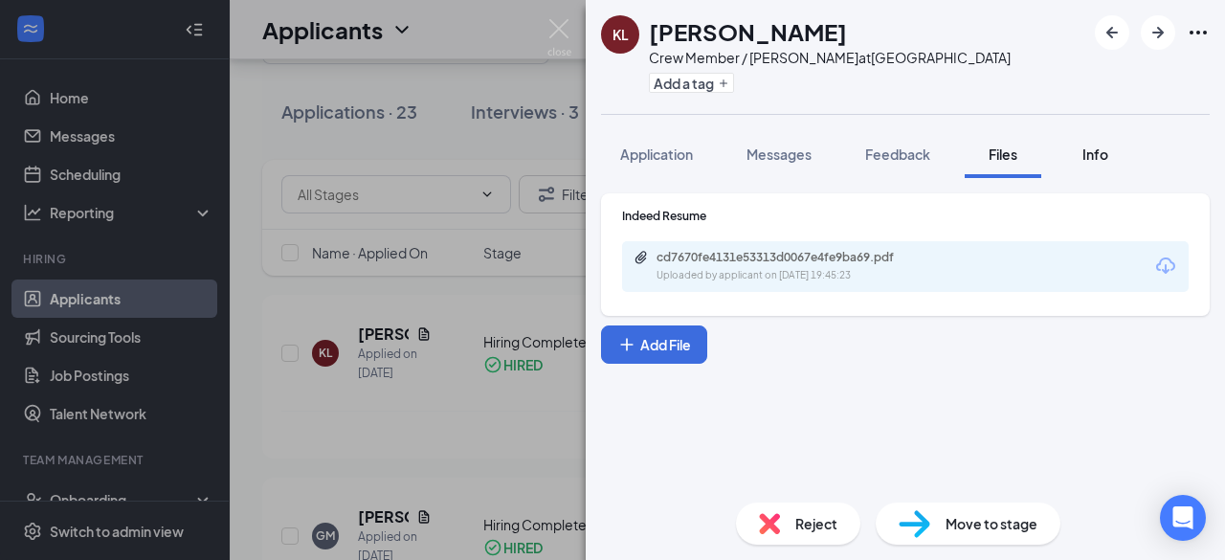
click at [1112, 148] on div "Info" at bounding box center [1095, 154] width 38 height 19
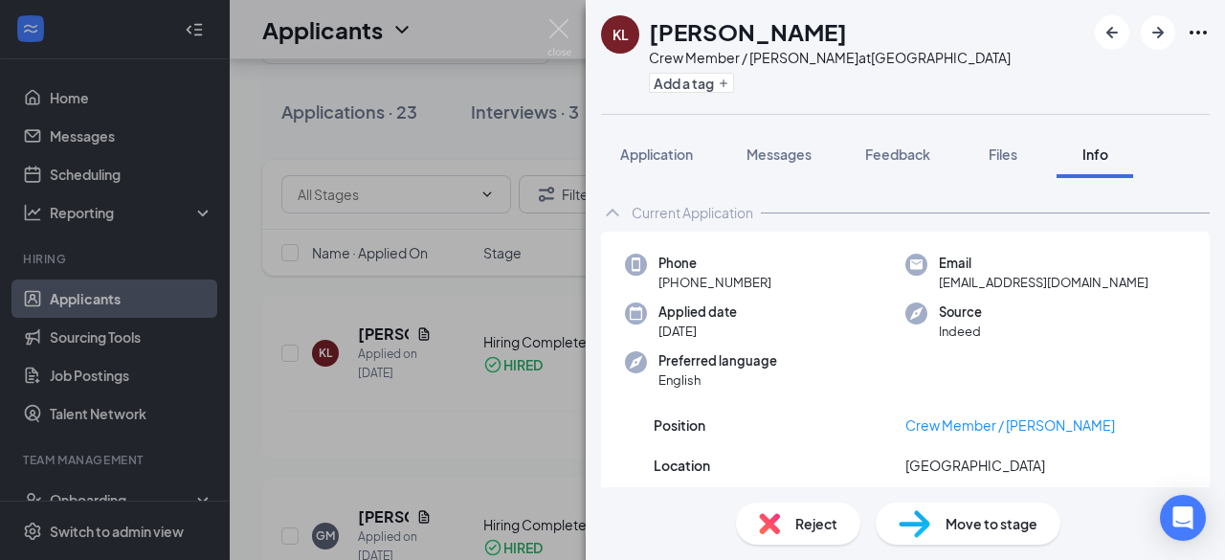
click at [388, 429] on div "KL [PERSON_NAME] Crew Member / [PERSON_NAME] at [GEOGRAPHIC_DATA] Add a tag App…" at bounding box center [612, 280] width 1225 height 560
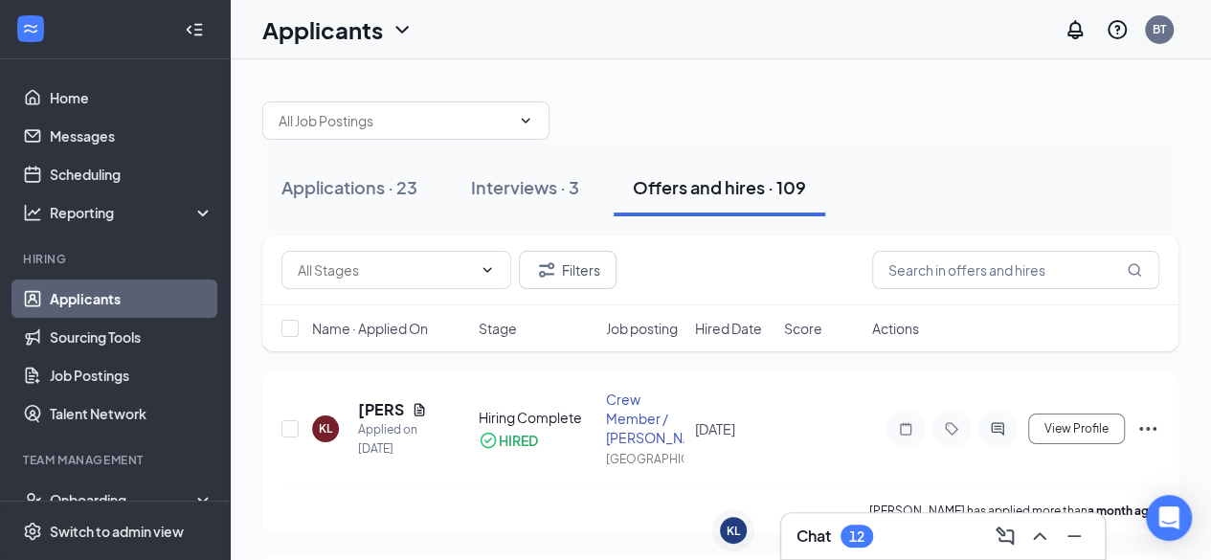
click at [1005, 169] on div "Applications · 23 Interviews · 3 Offers and hires · 109" at bounding box center [720, 187] width 916 height 57
